Goal: Navigation & Orientation: Find specific page/section

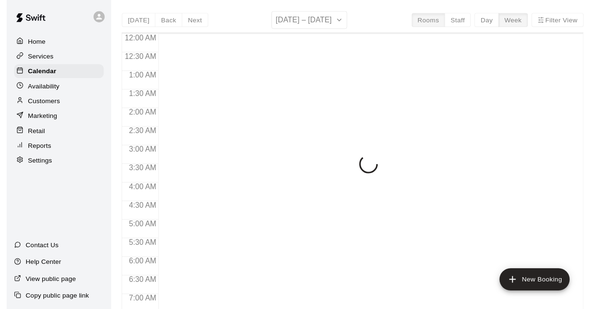
scroll to position [619, 0]
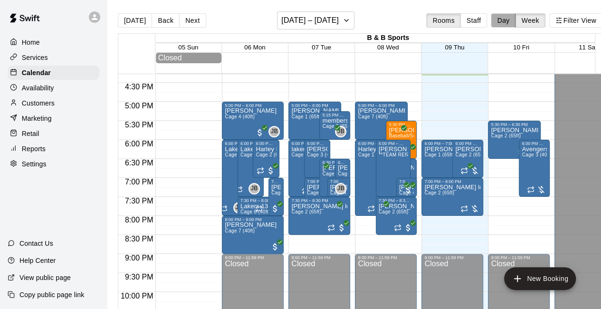
click at [508, 21] on button "Day" at bounding box center [503, 20] width 25 height 14
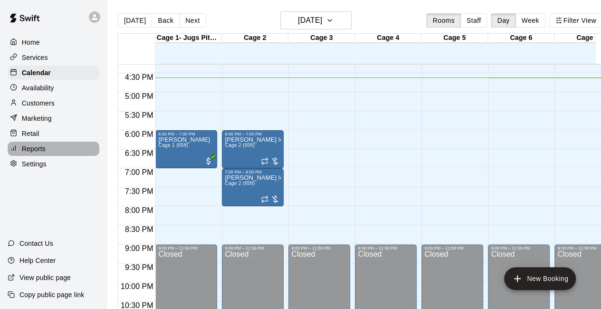
click at [56, 156] on div "Reports" at bounding box center [54, 149] width 92 height 14
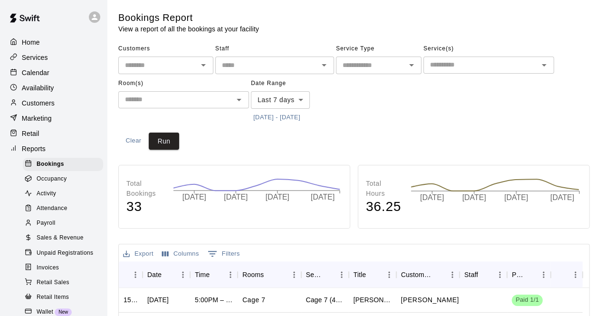
click at [76, 243] on span "Sales & Revenue" at bounding box center [60, 238] width 47 height 10
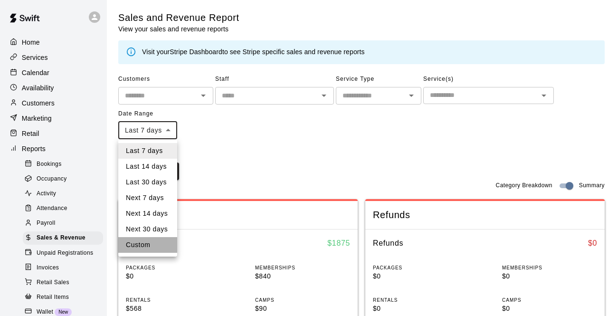
click at [160, 247] on li "Custom" at bounding box center [147, 245] width 59 height 16
type input "******"
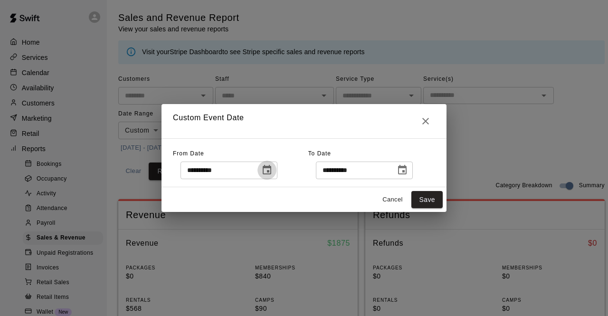
click at [273, 172] on icon "Choose date, selected date is Oct 2, 2025" at bounding box center [266, 169] width 11 height 11
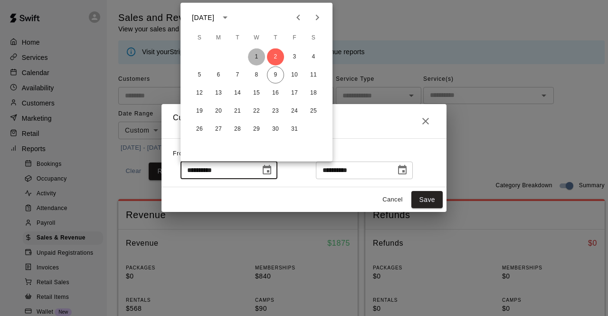
click at [256, 55] on button "1" at bounding box center [256, 56] width 17 height 17
type input "**********"
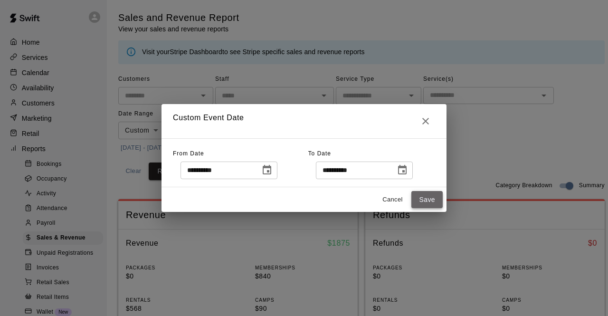
click at [428, 197] on button "Save" at bounding box center [426, 200] width 31 height 18
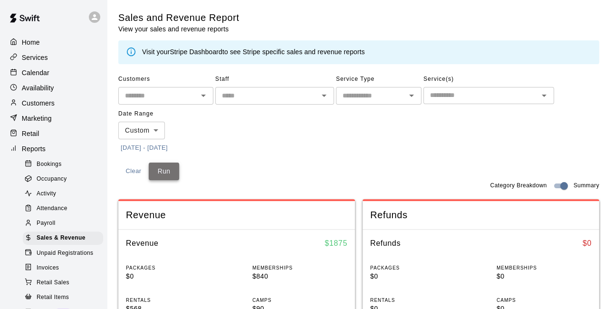
click at [162, 172] on button "Run" at bounding box center [164, 171] width 30 height 18
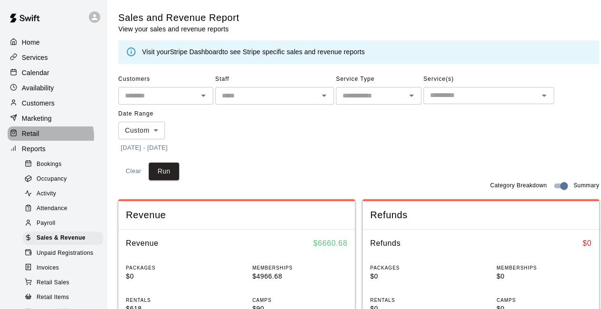
click at [48, 140] on div "Retail" at bounding box center [54, 133] width 92 height 14
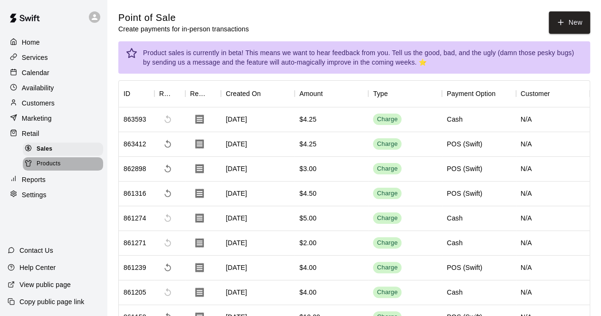
click at [61, 171] on div "Products" at bounding box center [63, 163] width 80 height 13
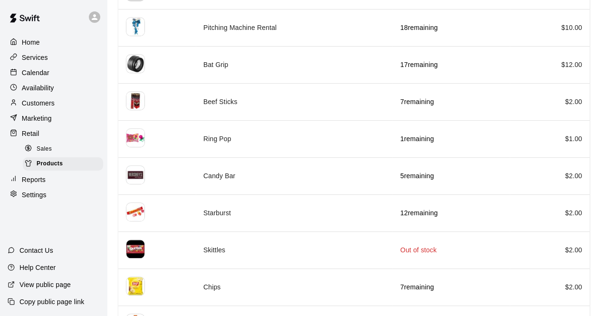
scroll to position [304, 0]
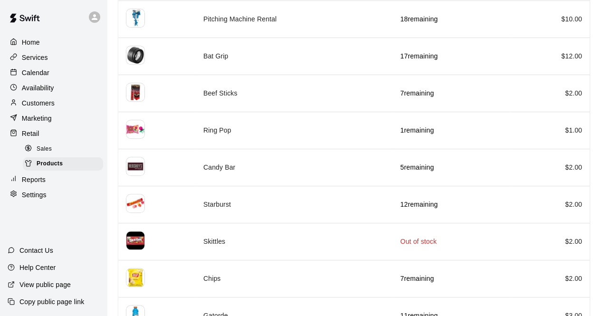
click at [64, 74] on div "Calendar" at bounding box center [54, 73] width 92 height 14
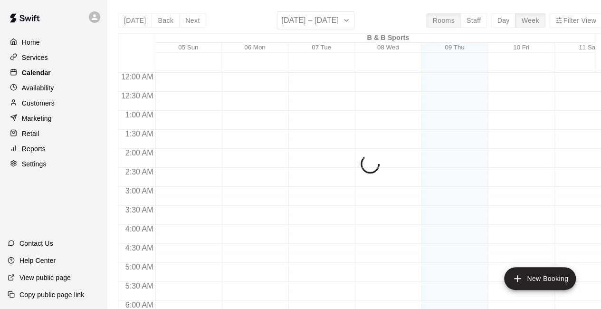
scroll to position [619, 0]
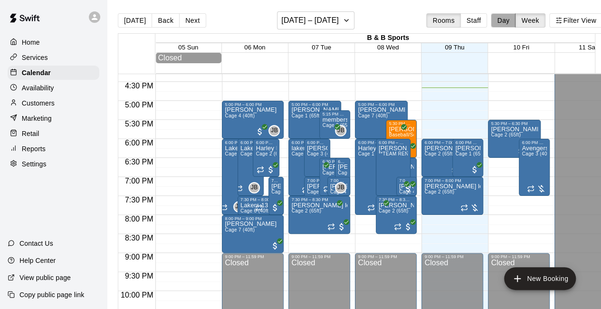
click at [511, 22] on button "Day" at bounding box center [503, 20] width 25 height 14
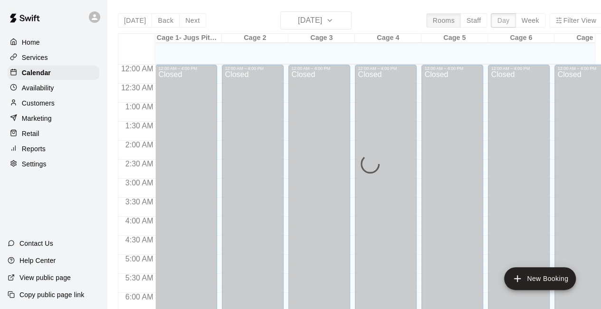
scroll to position [633, 0]
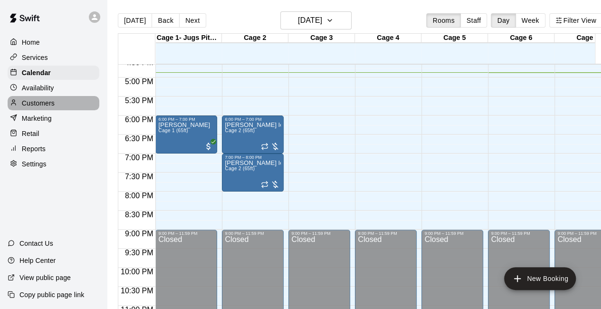
click at [58, 110] on div "Customers" at bounding box center [54, 103] width 92 height 14
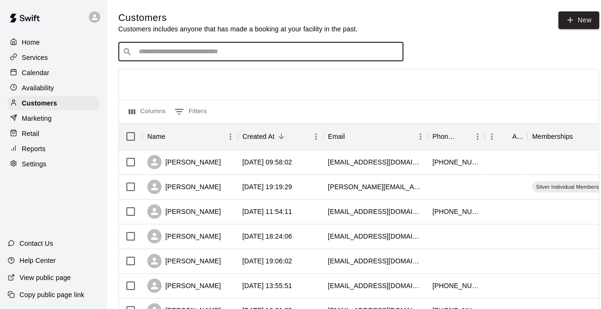
click at [149, 57] on input "Search customers by name or email" at bounding box center [267, 52] width 263 height 10
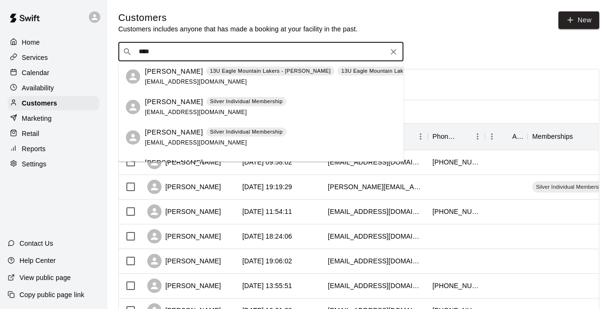
scroll to position [190, 0]
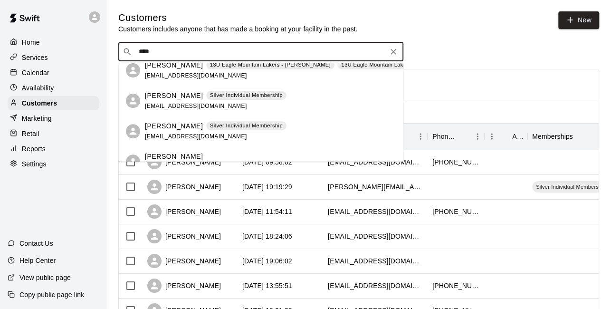
type input "****"
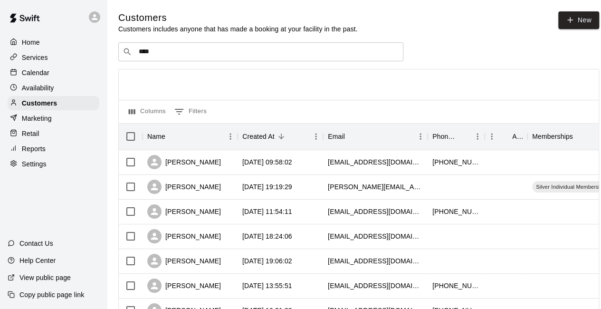
click at [51, 73] on div "Calendar" at bounding box center [54, 73] width 92 height 14
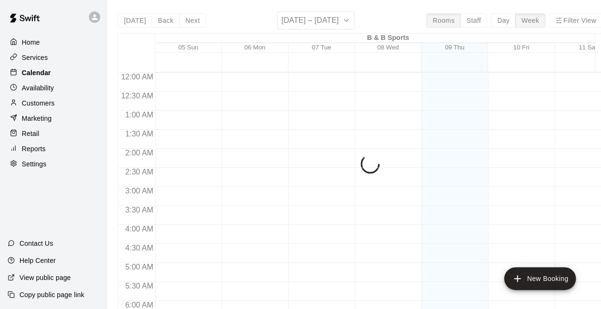
scroll to position [619, 0]
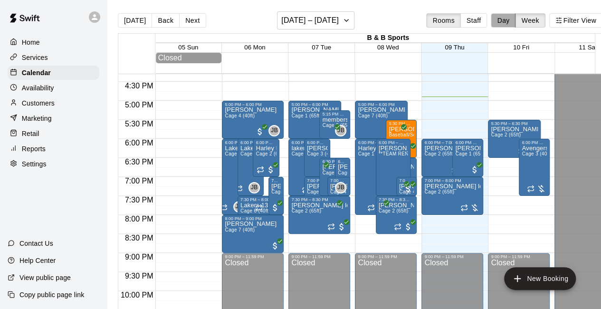
click at [510, 20] on button "Day" at bounding box center [503, 20] width 25 height 14
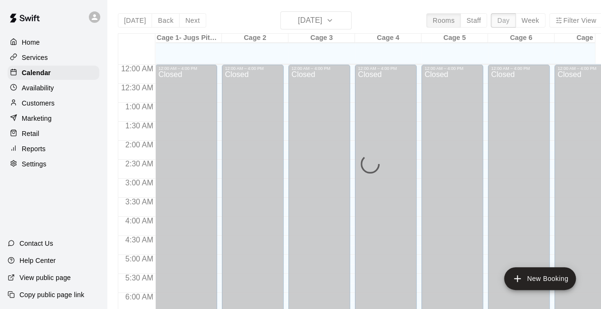
scroll to position [642, 0]
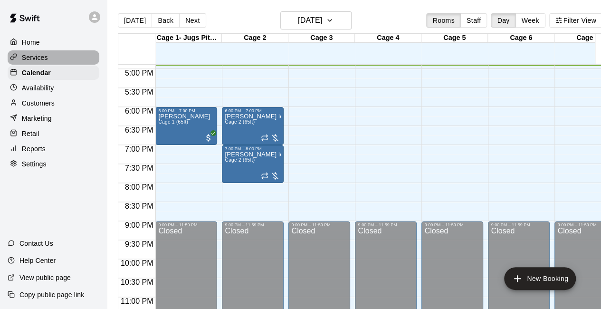
click at [47, 59] on p "Services" at bounding box center [35, 58] width 26 height 10
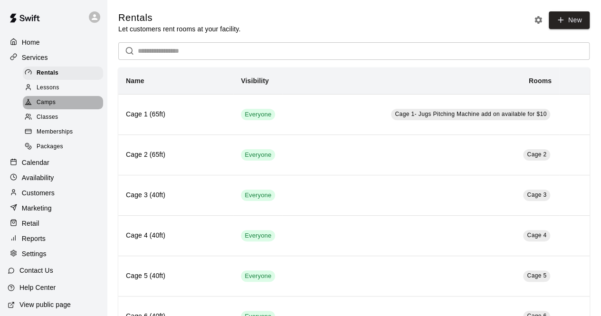
click at [65, 105] on div "Camps" at bounding box center [63, 102] width 80 height 13
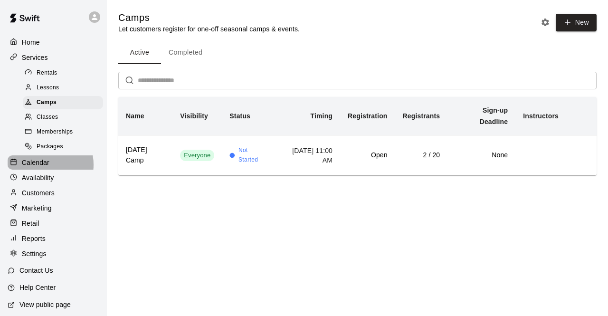
click at [42, 167] on p "Calendar" at bounding box center [36, 163] width 28 height 10
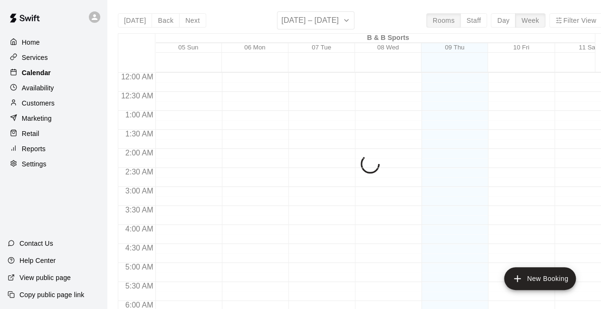
scroll to position [619, 0]
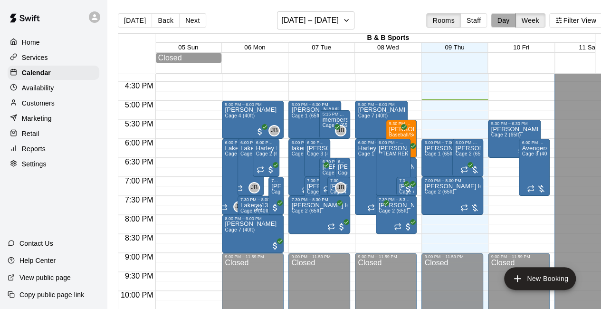
click at [508, 19] on button "Day" at bounding box center [503, 20] width 25 height 14
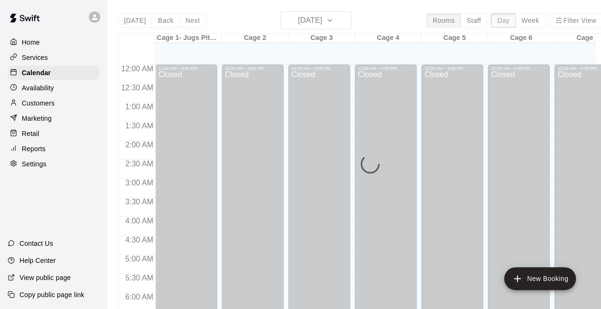
scroll to position [645, 0]
